Goal: Information Seeking & Learning: Learn about a topic

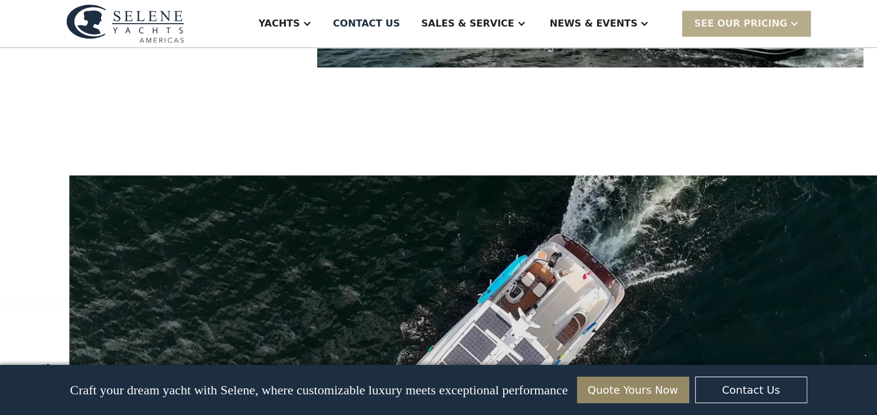
scroll to position [1373, 0]
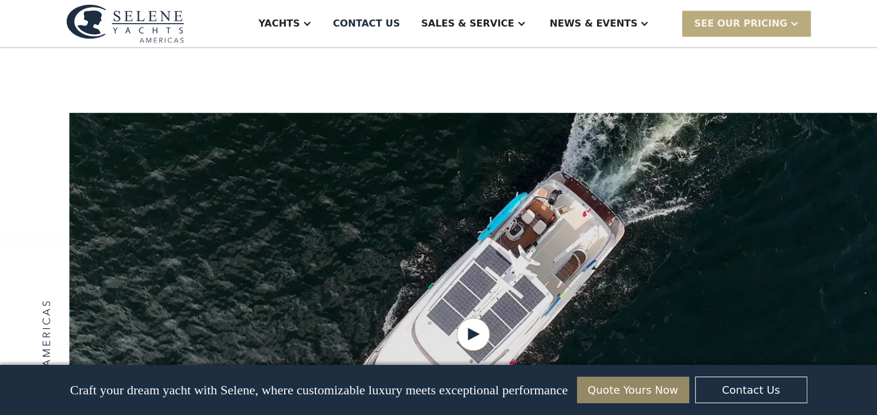
click at [781, 21] on div "SEE Our Pricing" at bounding box center [740, 24] width 93 height 14
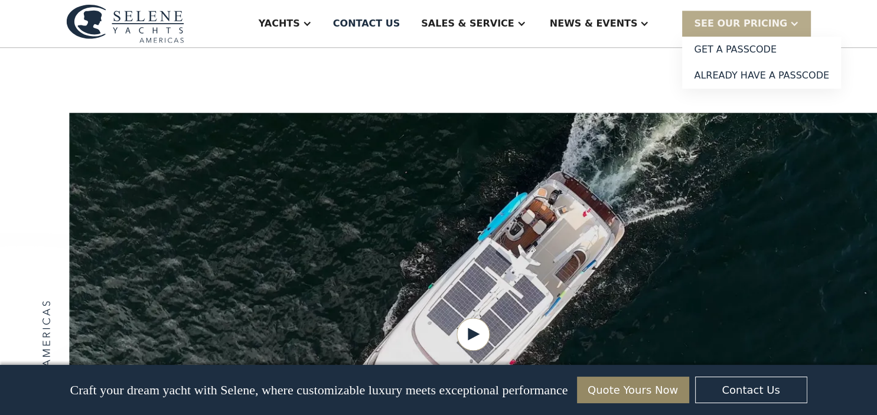
click at [827, 24] on div "Yachts Ocean Explorer Ocean Explorer 60 Ocean Explorer 72 Ocean Explorer 78 Cla…" at bounding box center [438, 24] width 877 height 48
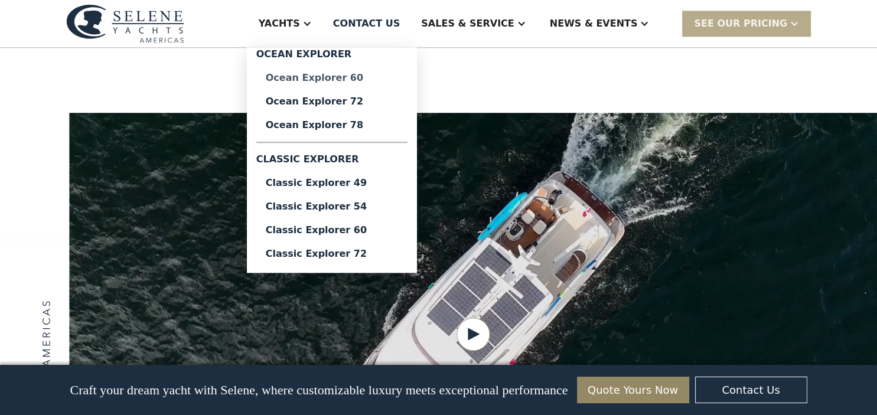
click at [363, 78] on div "Ocean Explorer 60" at bounding box center [332, 77] width 132 height 9
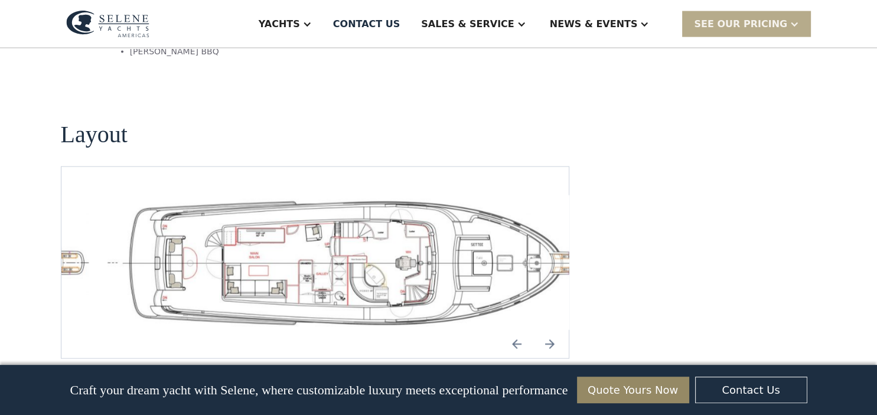
scroll to position [2524, 0]
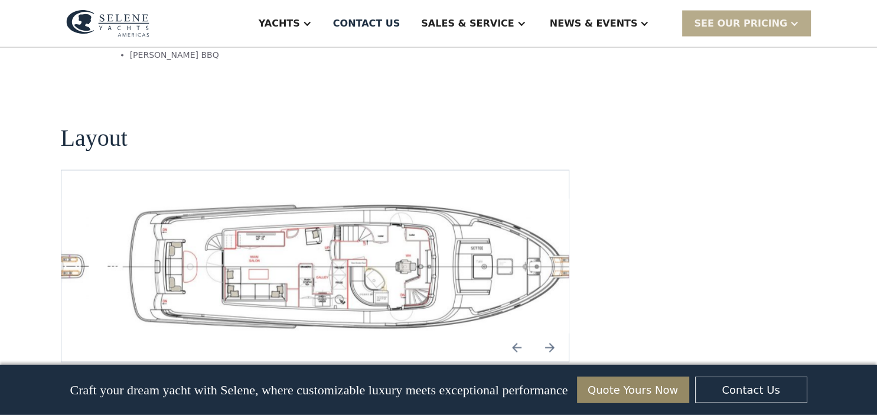
click at [348, 227] on img "open lightbox" at bounding box center [352, 266] width 489 height 135
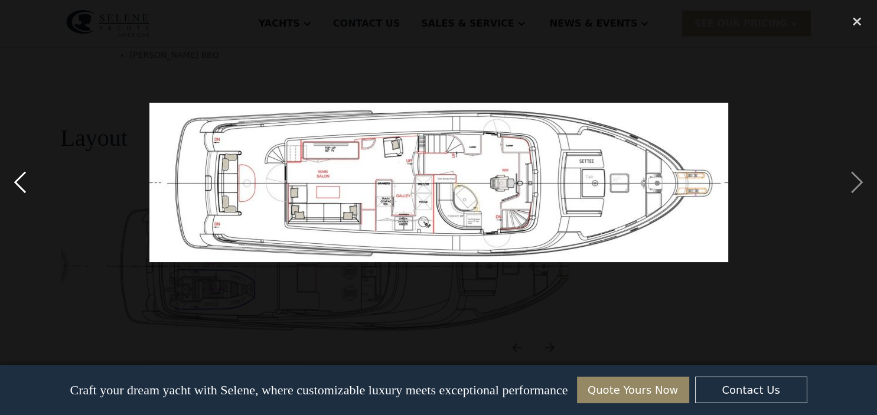
click at [28, 178] on div "previous image" at bounding box center [20, 182] width 40 height 349
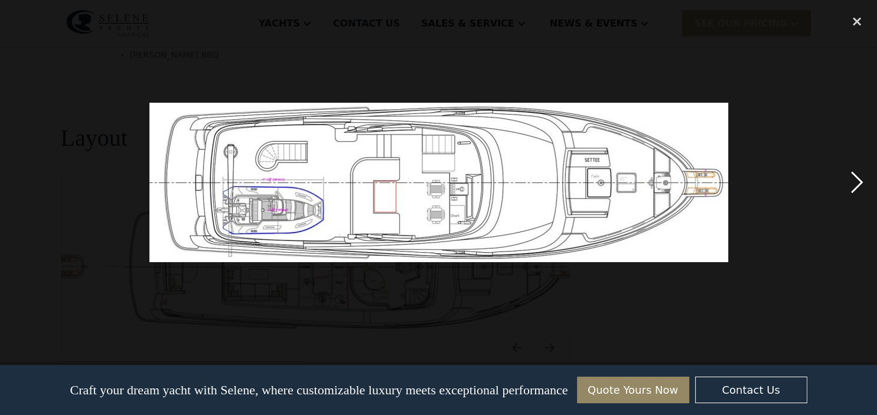
click at [855, 183] on div "next image" at bounding box center [857, 182] width 40 height 349
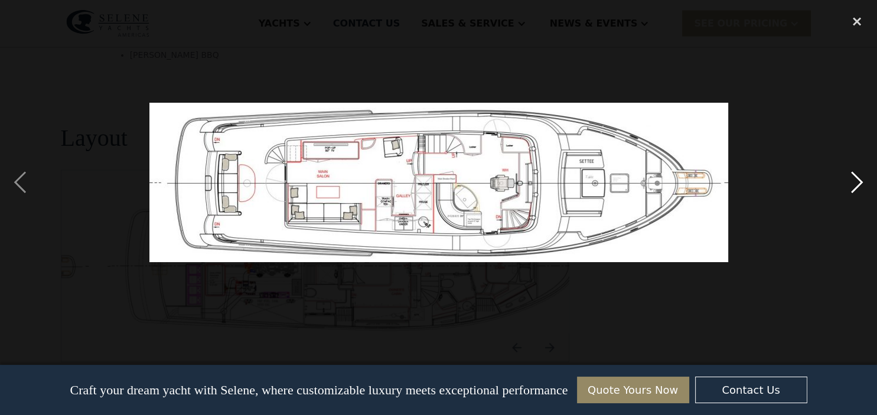
click at [857, 183] on div "next image" at bounding box center [857, 182] width 40 height 349
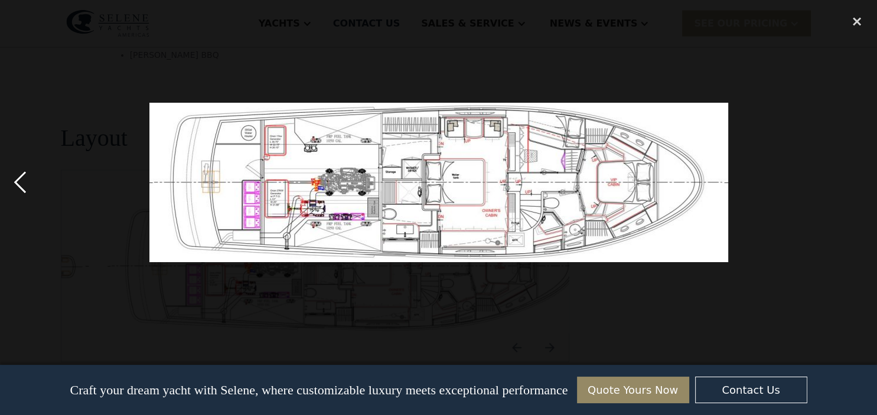
click at [20, 186] on div "previous image" at bounding box center [20, 182] width 40 height 349
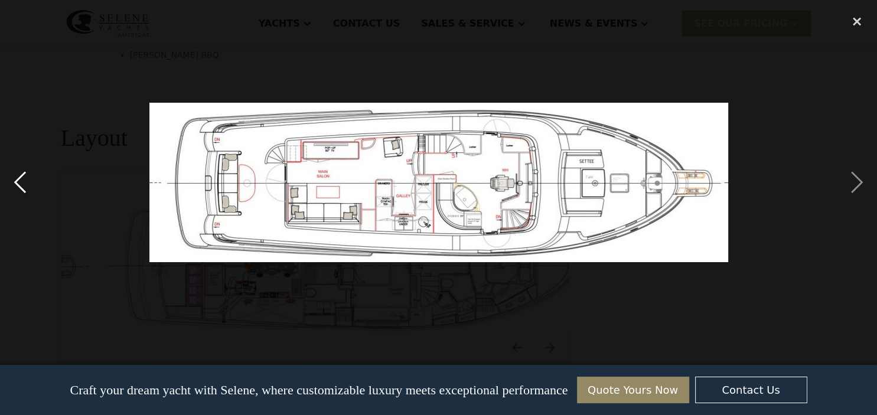
click at [20, 186] on div "previous image" at bounding box center [20, 182] width 40 height 349
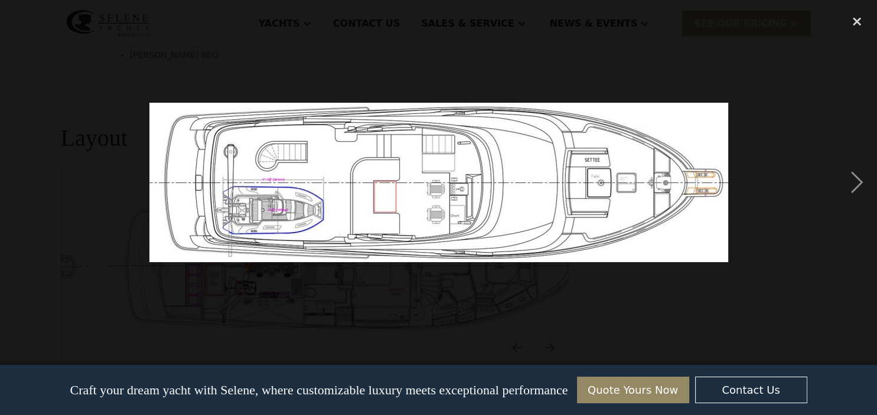
click at [20, 186] on div "previous image" at bounding box center [20, 182] width 40 height 349
click at [855, 20] on div "close lightbox" at bounding box center [857, 21] width 40 height 26
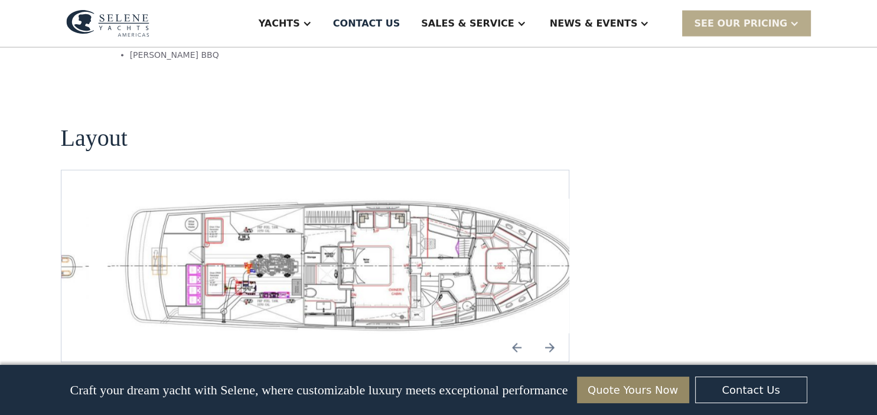
scroll to position [2586, 0]
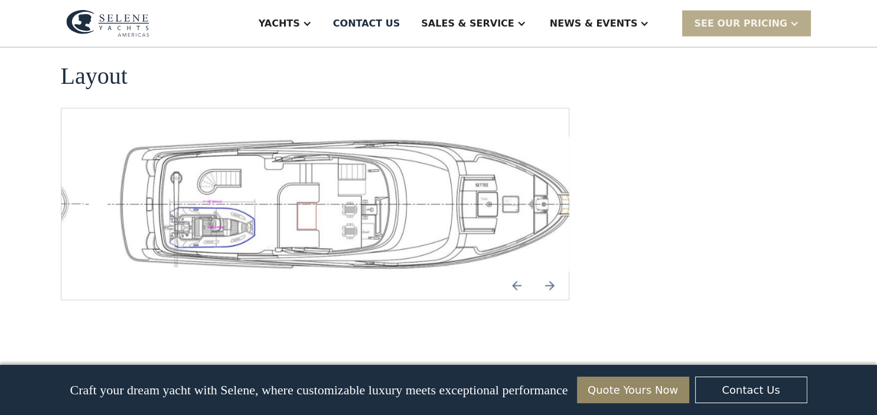
click at [556, 272] on img "Next slide" at bounding box center [550, 286] width 28 height 28
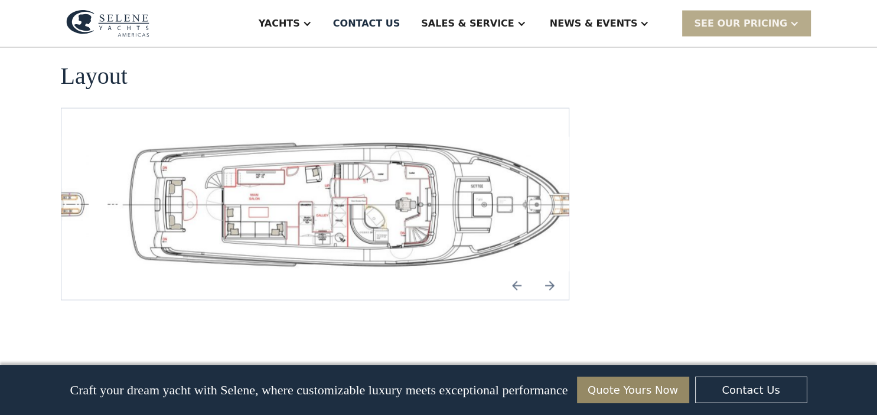
click at [556, 272] on img "Next slide" at bounding box center [550, 286] width 28 height 28
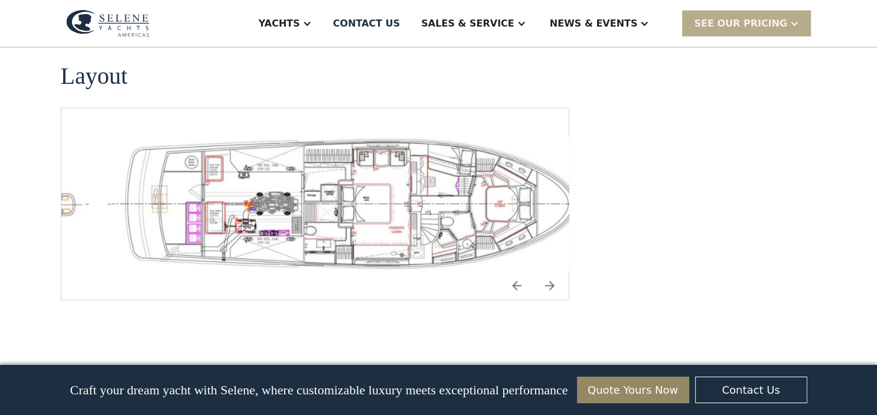
click at [556, 272] on img "Next slide" at bounding box center [550, 286] width 28 height 28
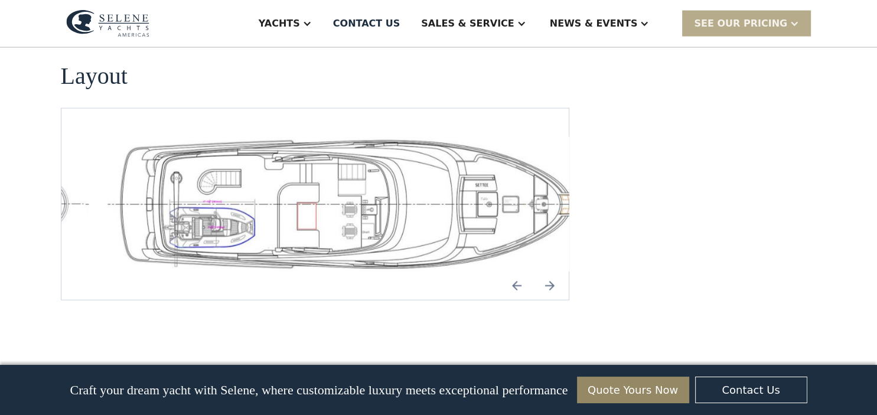
click at [556, 272] on img "Next slide" at bounding box center [550, 286] width 28 height 28
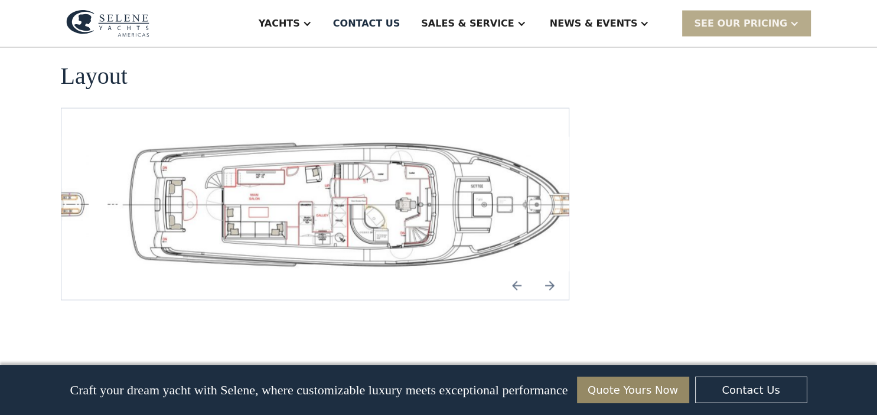
click at [556, 272] on img "Next slide" at bounding box center [550, 286] width 28 height 28
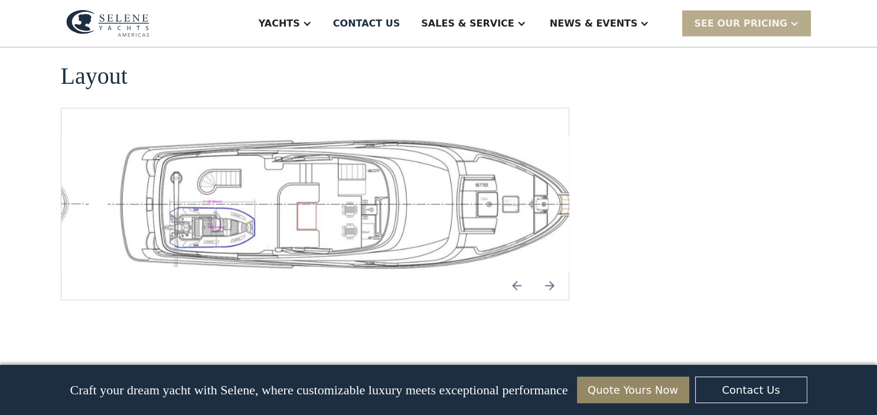
click at [556, 272] on img "Next slide" at bounding box center [550, 286] width 28 height 28
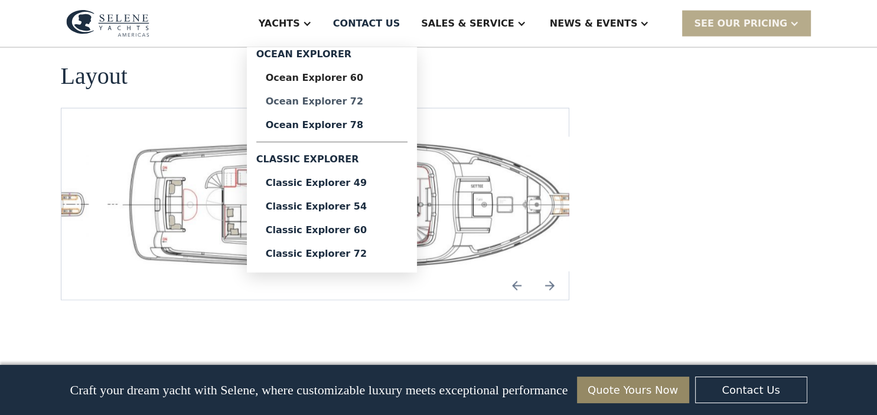
click at [363, 102] on div "Ocean Explorer 72" at bounding box center [332, 101] width 132 height 9
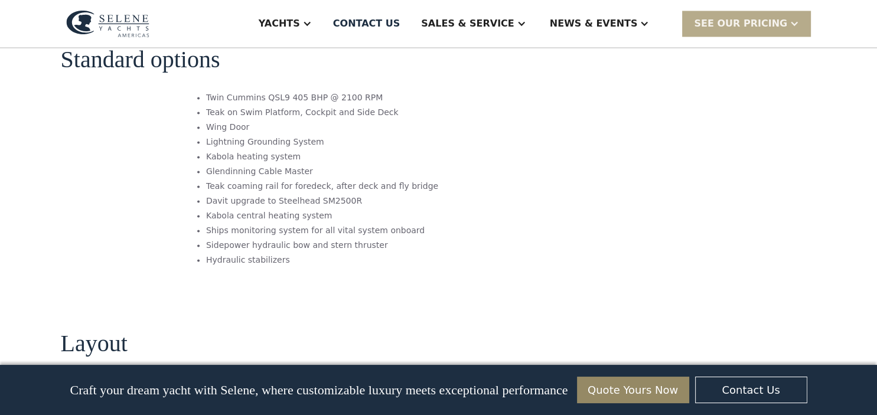
scroll to position [1997, 0]
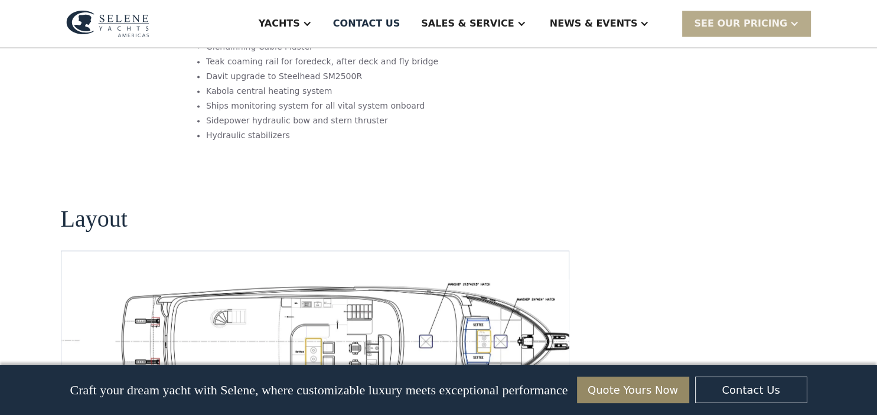
click at [515, 399] on img "Previous slide" at bounding box center [517, 413] width 28 height 28
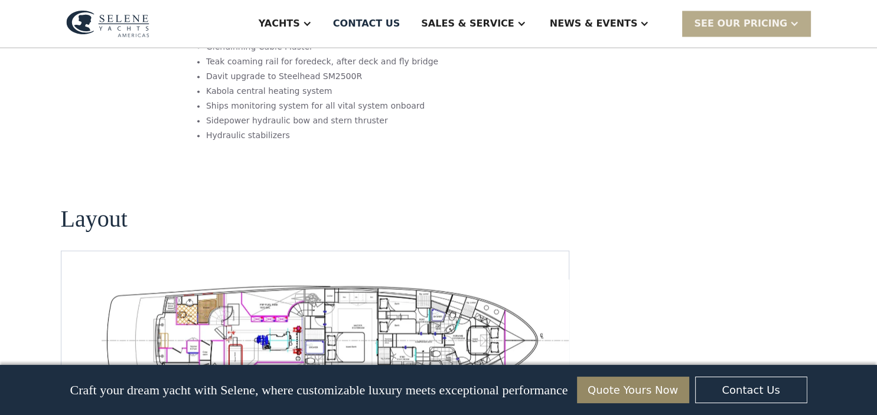
click at [363, 279] on img "open lightbox" at bounding box center [333, 338] width 489 height 119
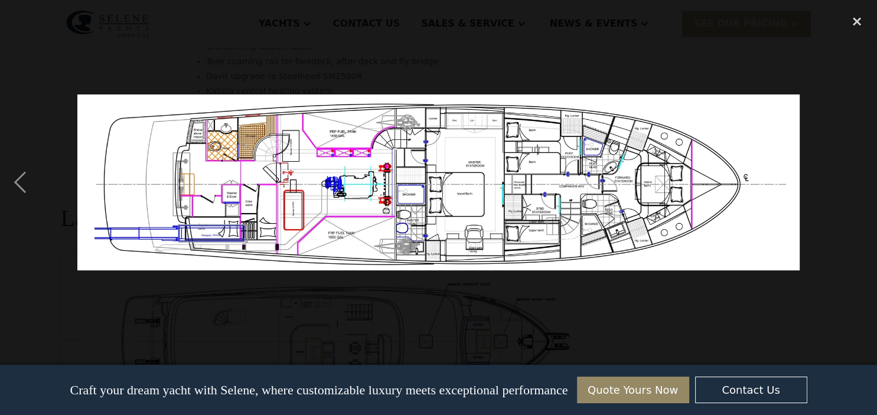
drag, startPoint x: 496, startPoint y: 202, endPoint x: 495, endPoint y: 208, distance: 5.9
click at [496, 207] on img at bounding box center [438, 183] width 722 height 176
click at [854, 24] on div "close lightbox" at bounding box center [857, 21] width 40 height 26
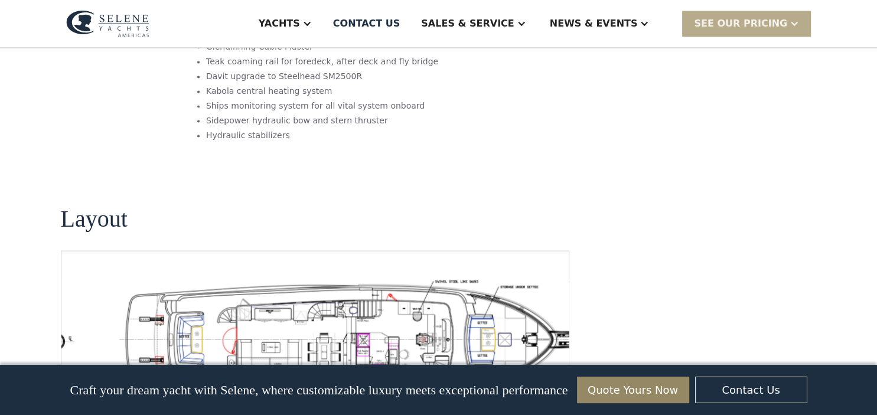
click at [554, 399] on img "Next slide" at bounding box center [550, 413] width 28 height 28
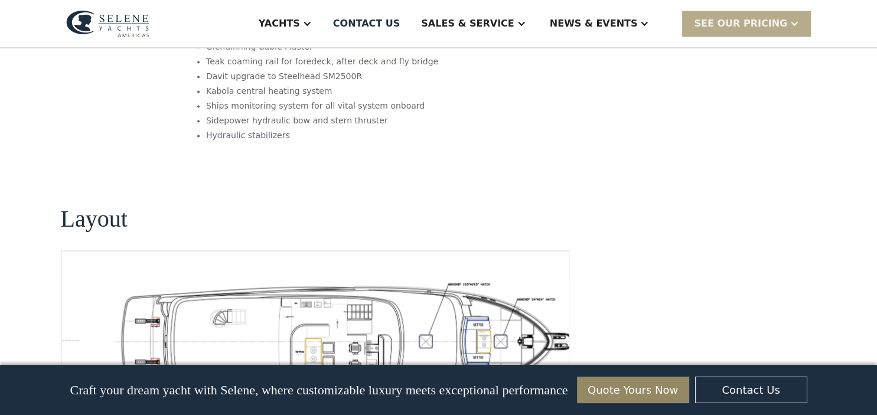
click at [411, 279] on img "open lightbox" at bounding box center [352, 338] width 489 height 119
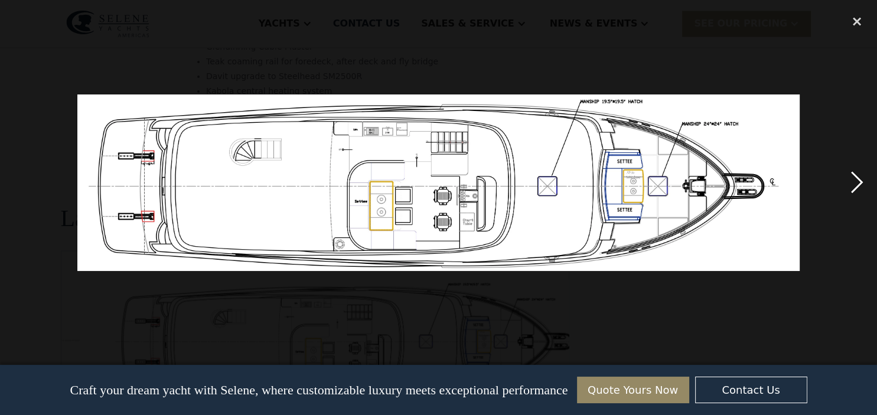
click at [861, 181] on div "next image" at bounding box center [857, 182] width 40 height 349
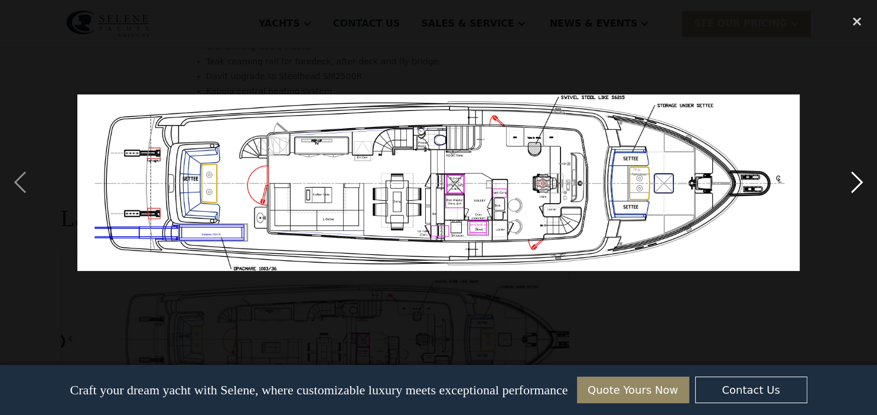
click at [861, 181] on div "next image" at bounding box center [857, 182] width 40 height 349
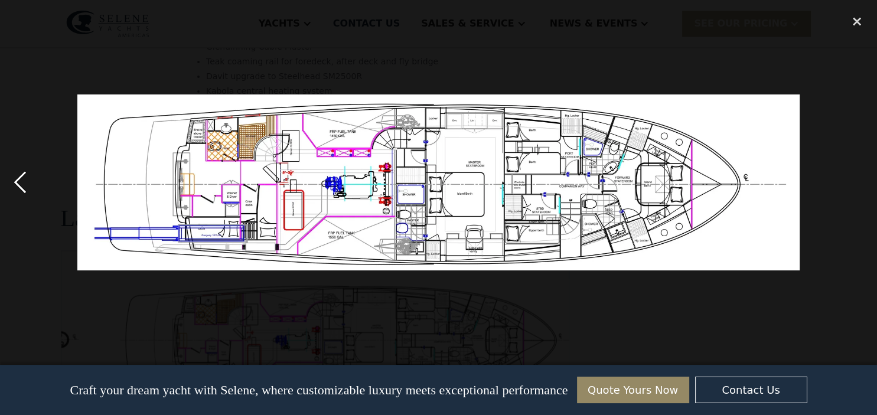
click at [22, 180] on div "previous image" at bounding box center [20, 182] width 40 height 349
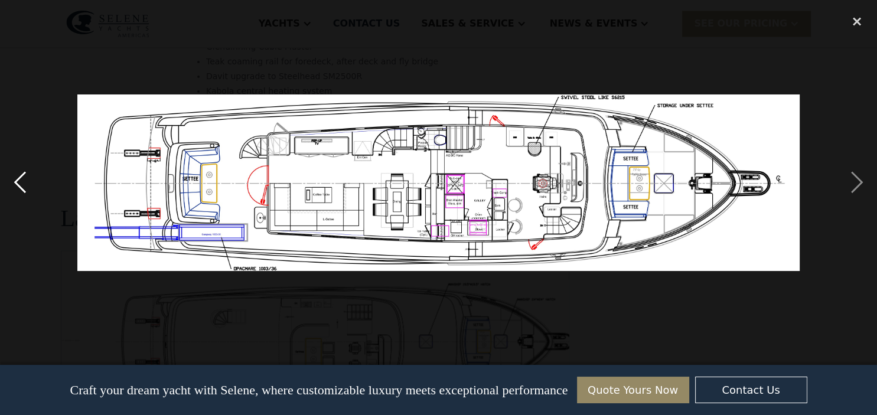
click at [22, 180] on div "previous image" at bounding box center [20, 182] width 40 height 349
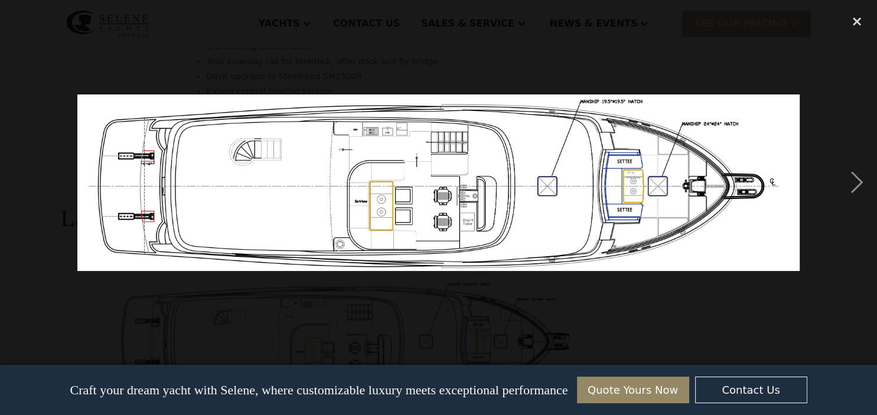
click at [22, 180] on div "previous image" at bounding box center [20, 182] width 40 height 349
click at [862, 183] on div "next image" at bounding box center [857, 182] width 40 height 349
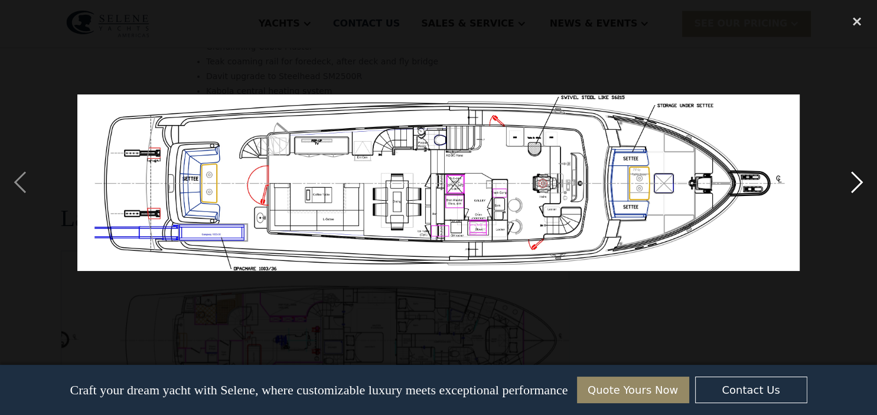
click at [859, 179] on div "next image" at bounding box center [857, 182] width 40 height 349
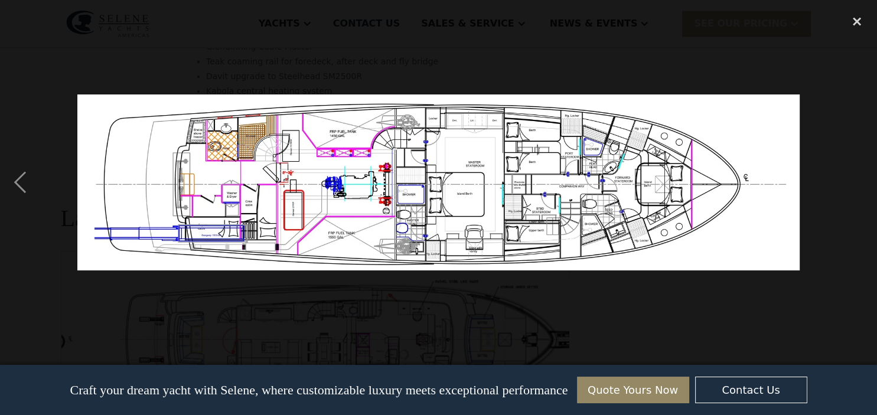
click at [540, 166] on img at bounding box center [438, 183] width 722 height 176
drag, startPoint x: 493, startPoint y: 187, endPoint x: 485, endPoint y: 193, distance: 9.8
click at [485, 193] on img at bounding box center [438, 183] width 722 height 176
click at [856, 17] on div "close lightbox" at bounding box center [857, 21] width 40 height 26
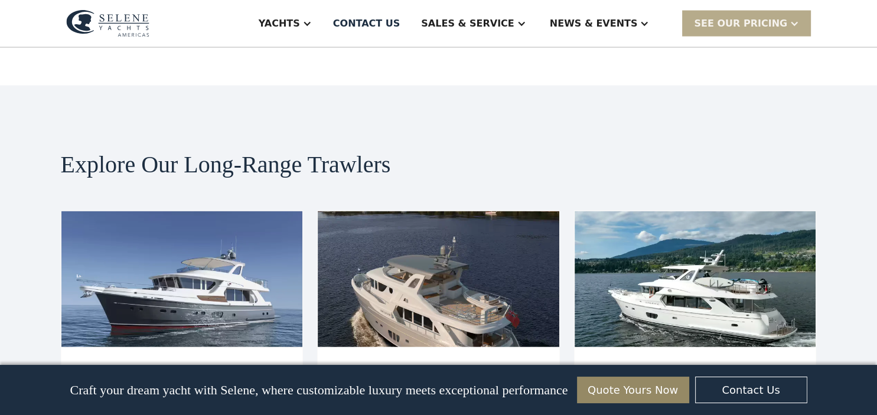
scroll to position [2495, 0]
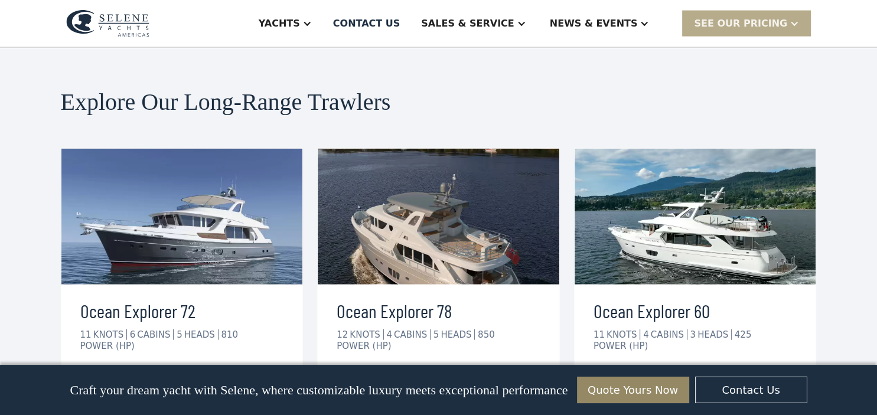
click at [173, 370] on link "view details" at bounding box center [137, 382] width 115 height 25
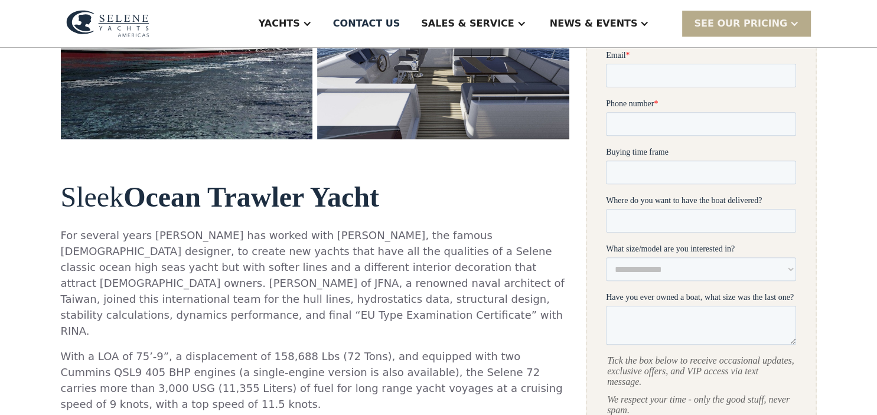
scroll to position [561, 0]
